Goal: Use online tool/utility

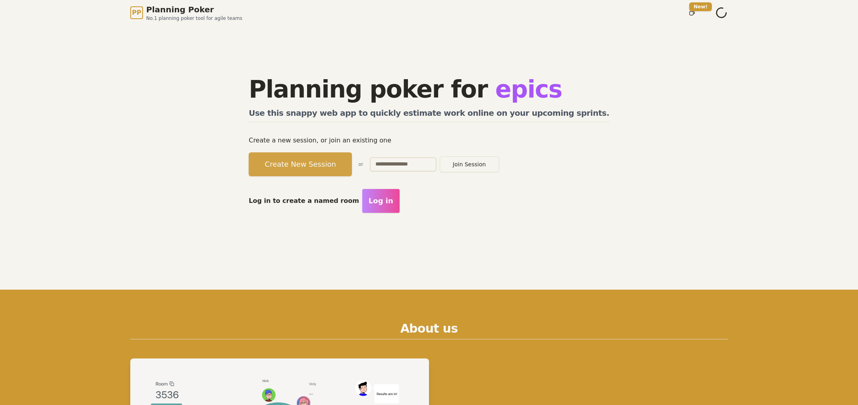
click at [339, 169] on button "Create New Session" at bounding box center [300, 164] width 103 height 24
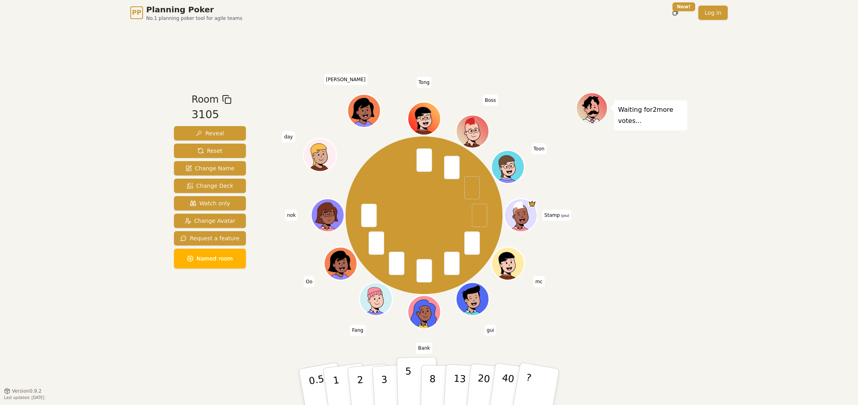
click at [409, 385] on p "5" at bounding box center [408, 386] width 7 height 43
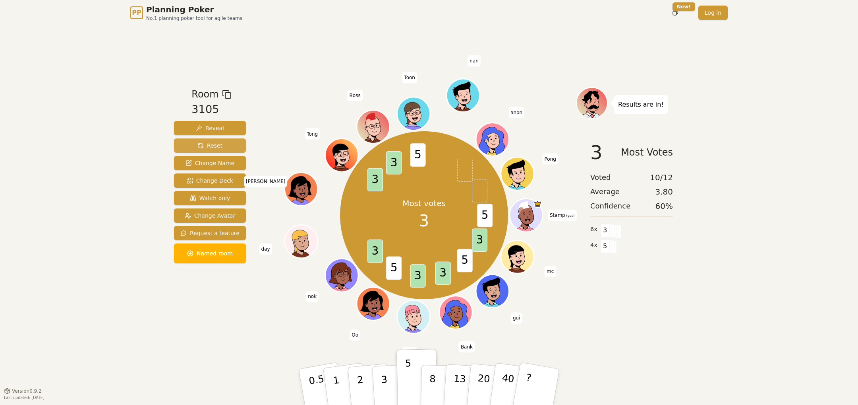
click at [221, 141] on button "Reset" at bounding box center [210, 145] width 72 height 14
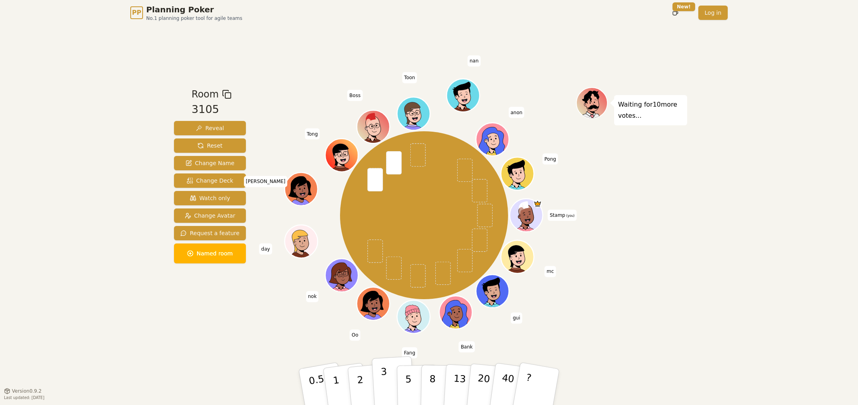
click at [385, 383] on p "3" at bounding box center [385, 387] width 9 height 43
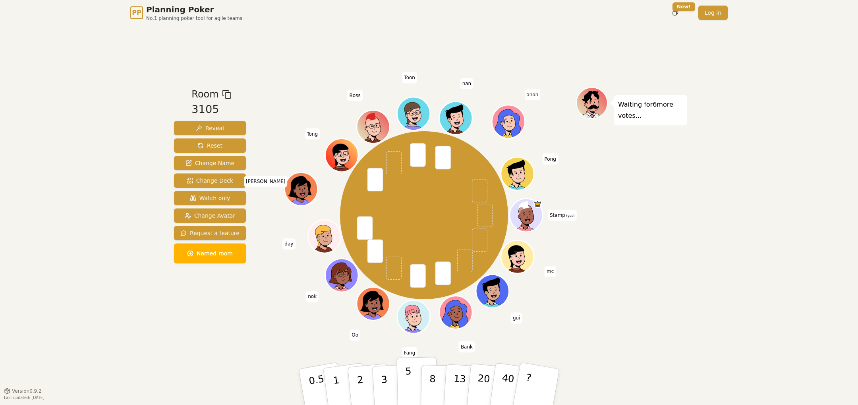
click at [409, 387] on p "5" at bounding box center [408, 386] width 7 height 43
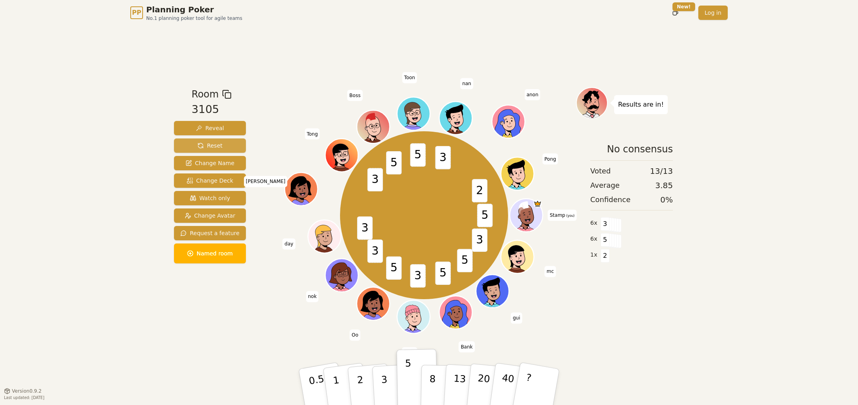
click at [223, 145] on button "Reset" at bounding box center [210, 145] width 72 height 14
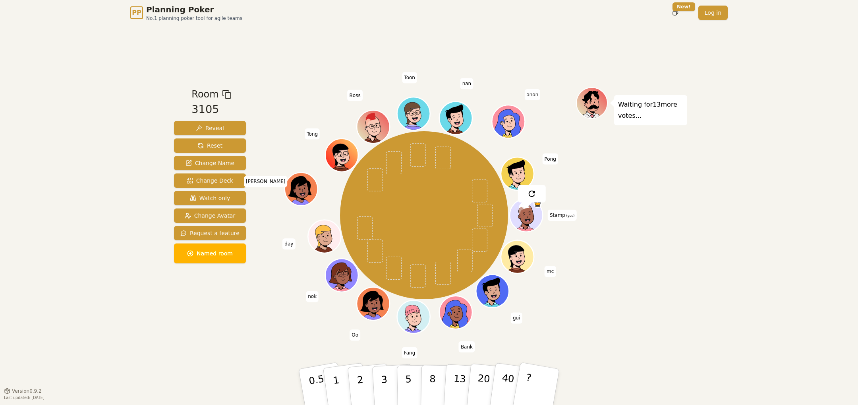
click at [233, 324] on div "Room 3105 Reveal Reset Change Name Change Deck Watch only Change Avatar Request…" at bounding box center [210, 208] width 78 height 242
click at [408, 383] on p "5" at bounding box center [408, 386] width 7 height 43
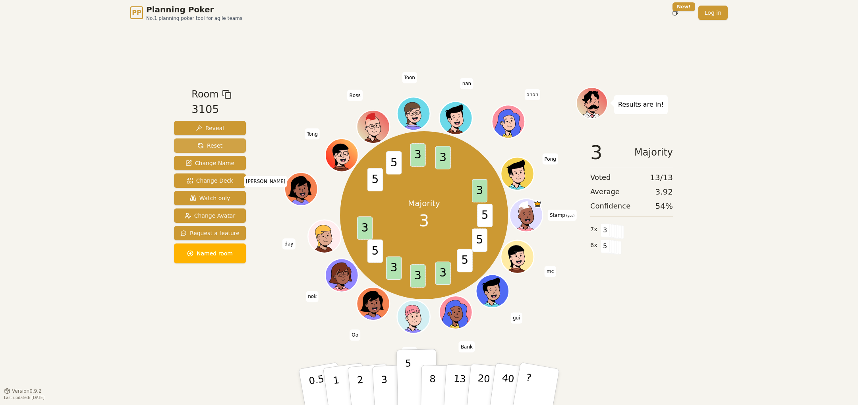
click at [215, 142] on span "Reset" at bounding box center [210, 145] width 25 height 8
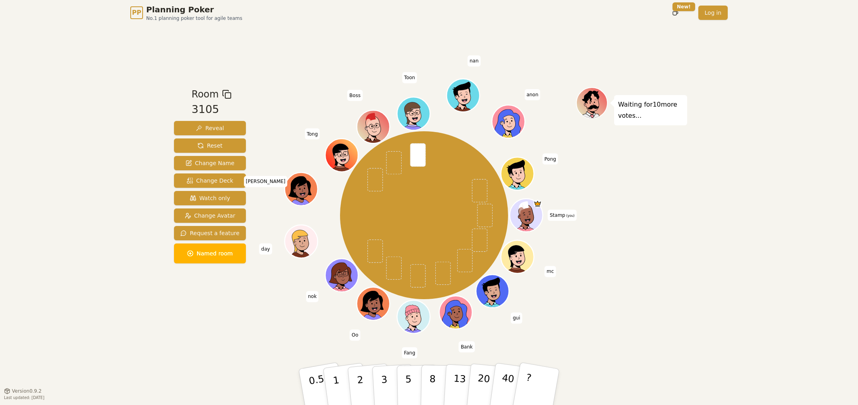
click at [575, 321] on div "Stamp (you) mc gui Bank Fang Oo nok day [PERSON_NAME] Boss [PERSON_NAME] anon P…" at bounding box center [424, 215] width 304 height 228
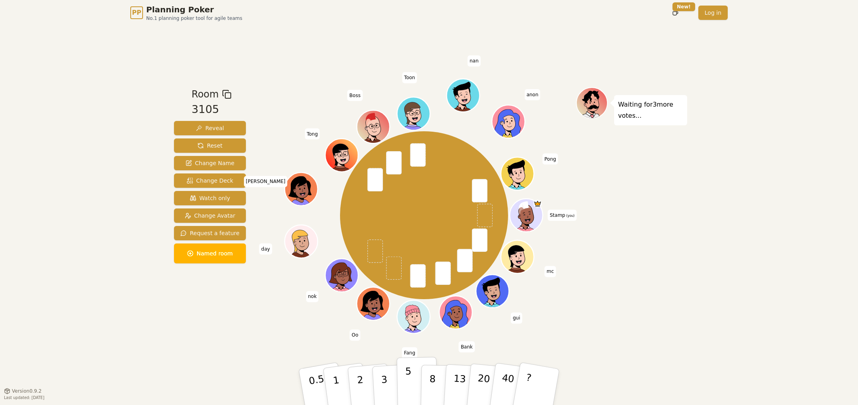
click at [404, 376] on button "5" at bounding box center [417, 386] width 41 height 60
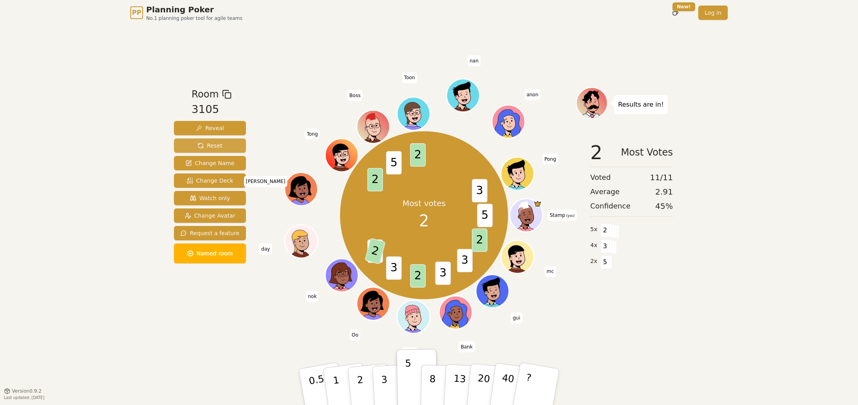
click at [222, 147] on button "Reset" at bounding box center [210, 145] width 72 height 14
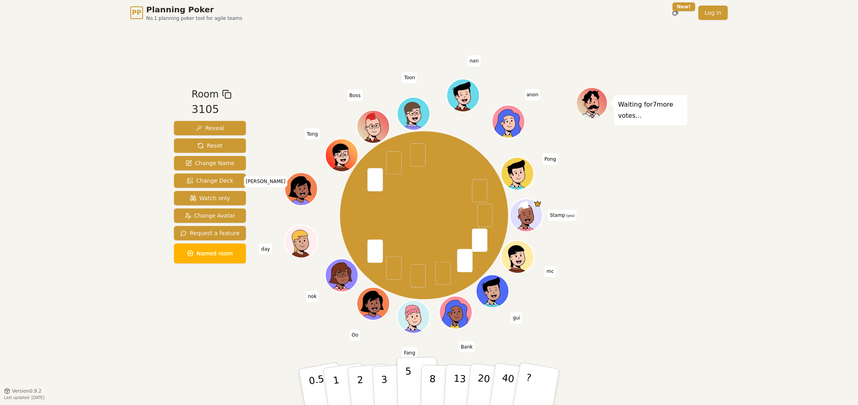
click at [403, 378] on button "5" at bounding box center [417, 386] width 41 height 60
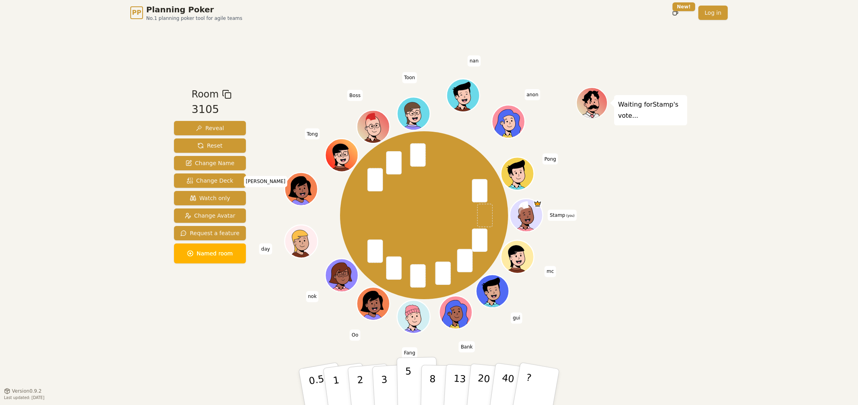
click at [405, 383] on button "5" at bounding box center [417, 386] width 41 height 60
click at [388, 385] on button "3" at bounding box center [393, 387] width 43 height 62
